Goal: Task Accomplishment & Management: Complete application form

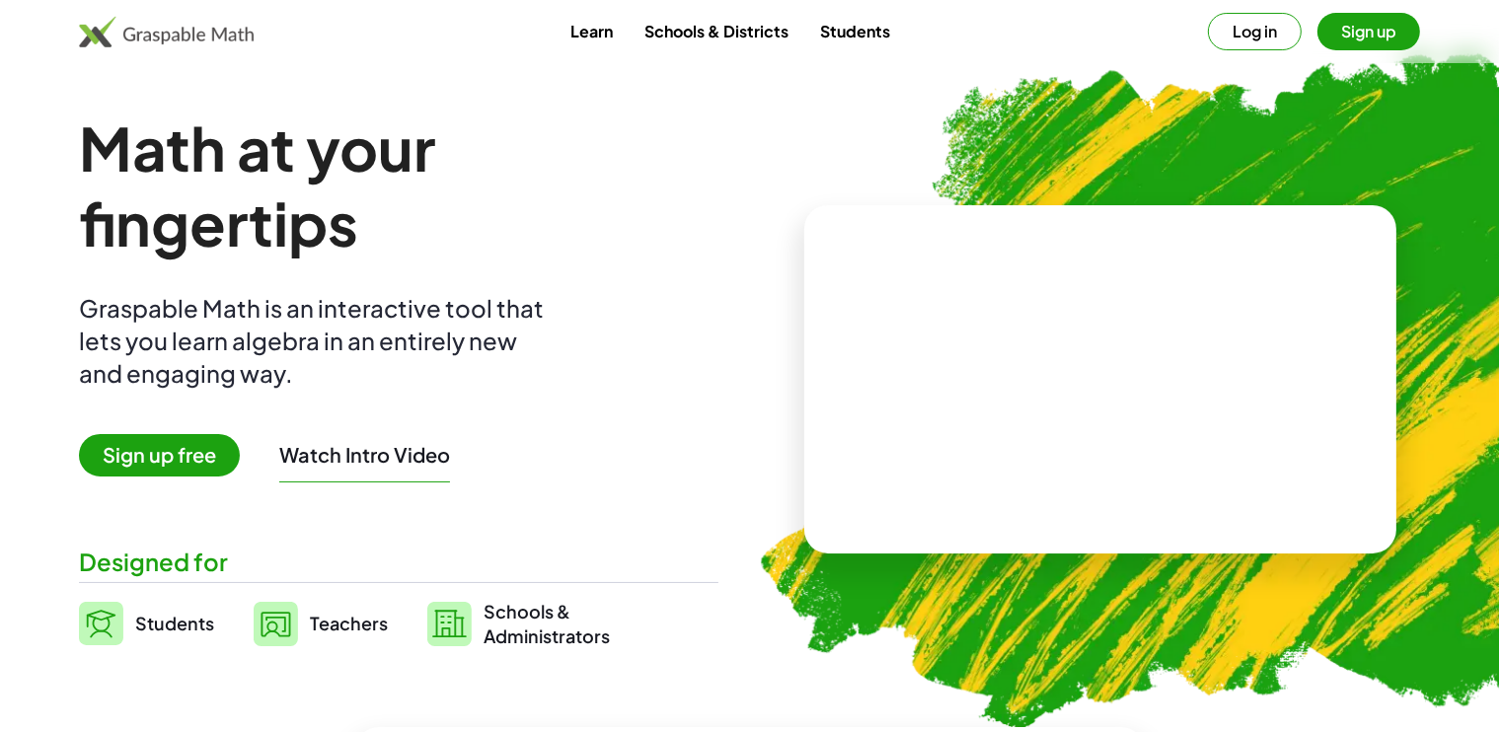
click at [165, 454] on span "Sign up free" at bounding box center [159, 455] width 161 height 42
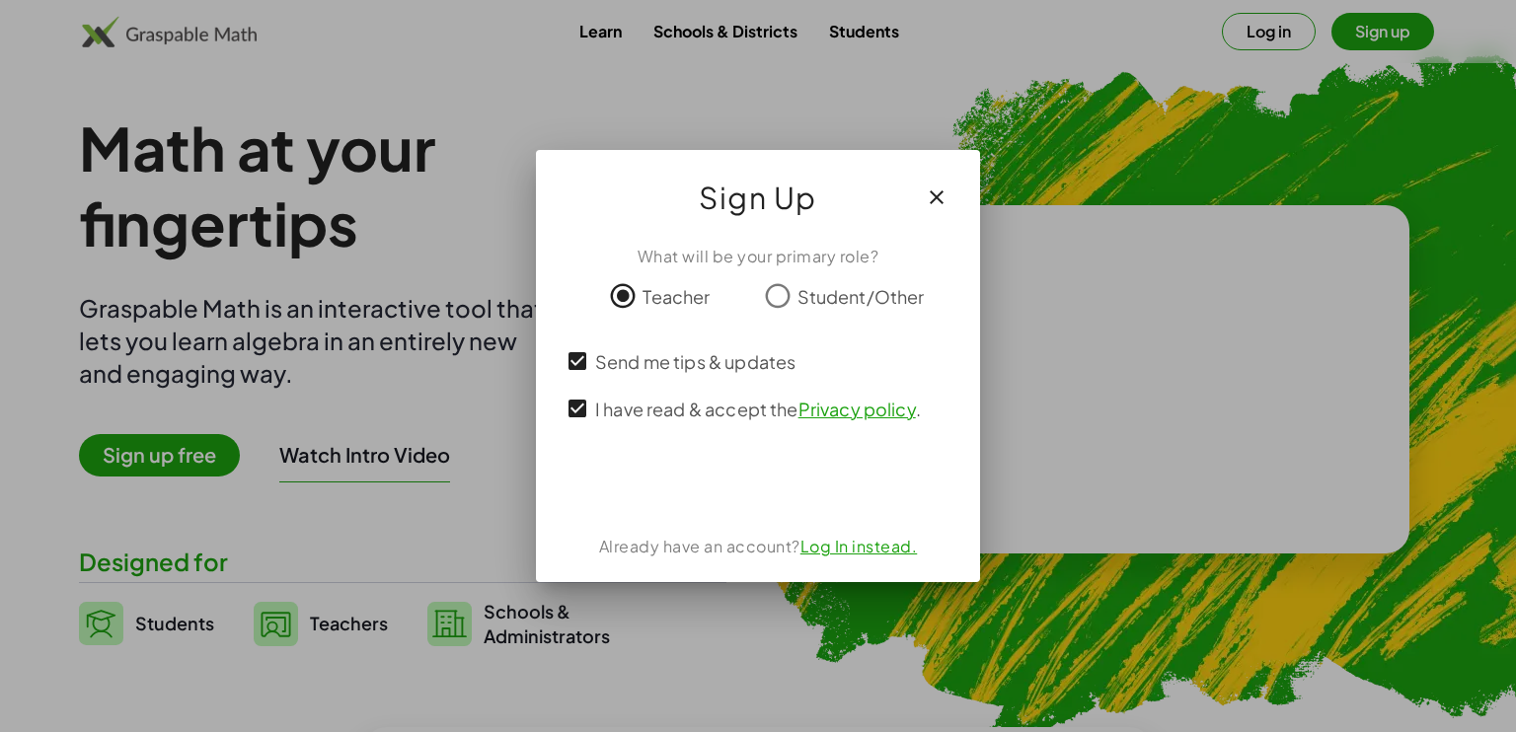
click at [825, 548] on link "Log In instead." at bounding box center [859, 546] width 117 height 21
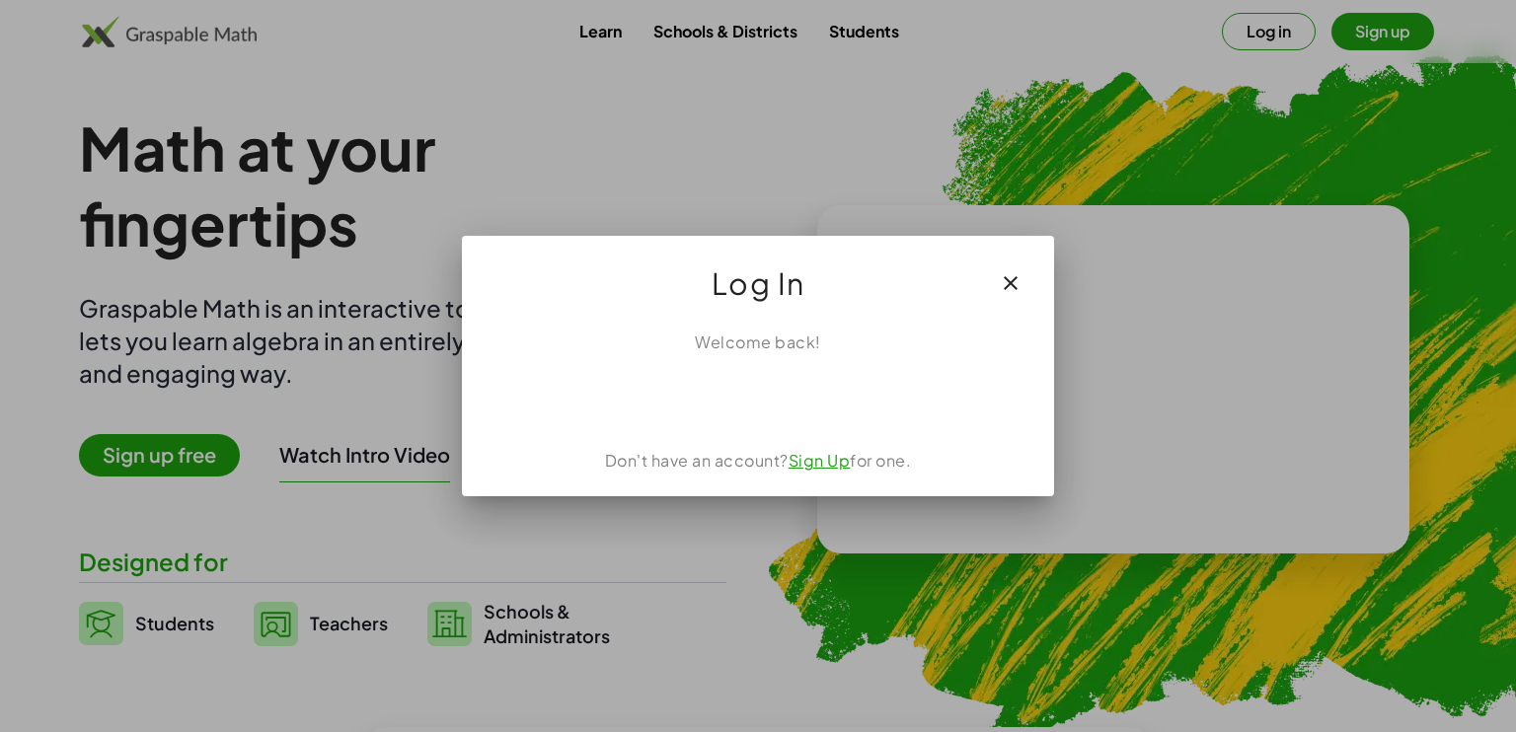
click at [841, 465] on link "Sign Up" at bounding box center [820, 460] width 62 height 21
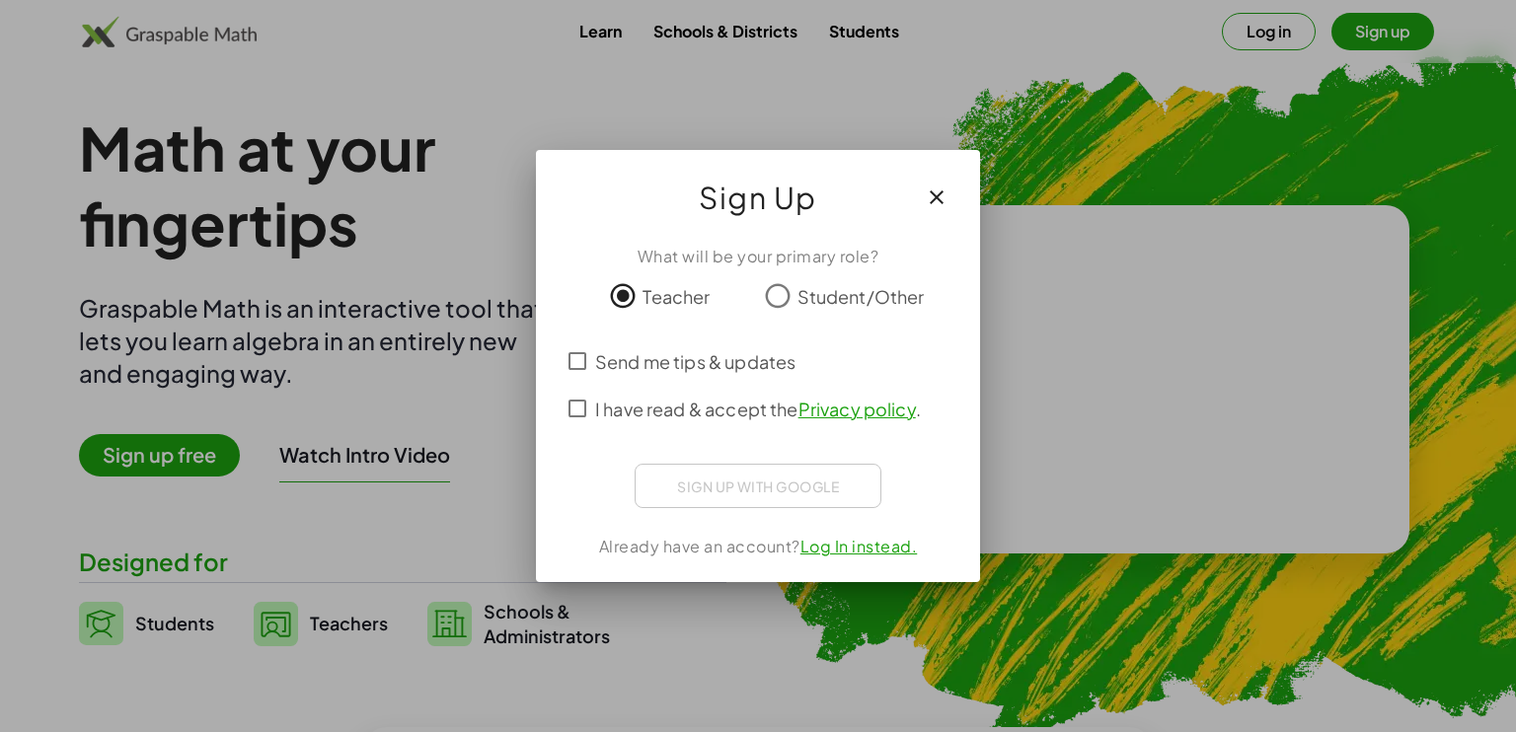
click at [808, 288] on span "Student/Other" at bounding box center [861, 296] width 127 height 27
